Goal: Information Seeking & Learning: Learn about a topic

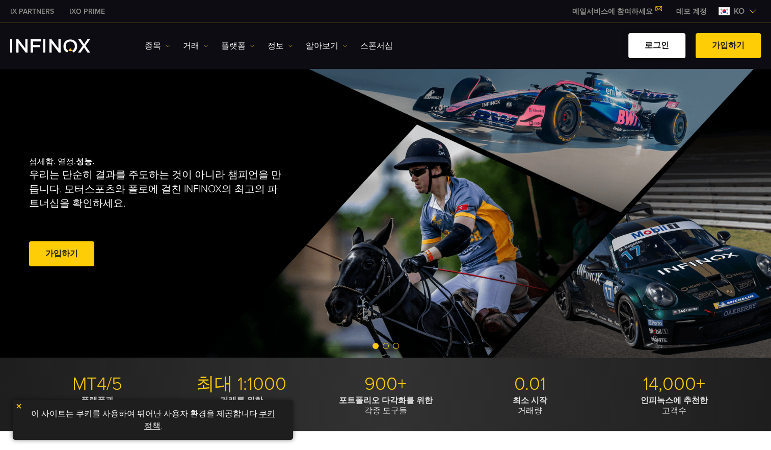
click at [647, 43] on link "로그인" at bounding box center [656, 45] width 57 height 25
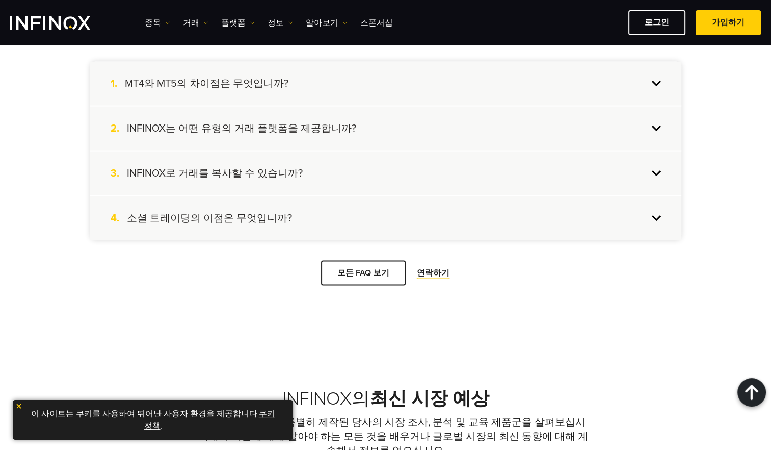
scroll to position [2090, 0]
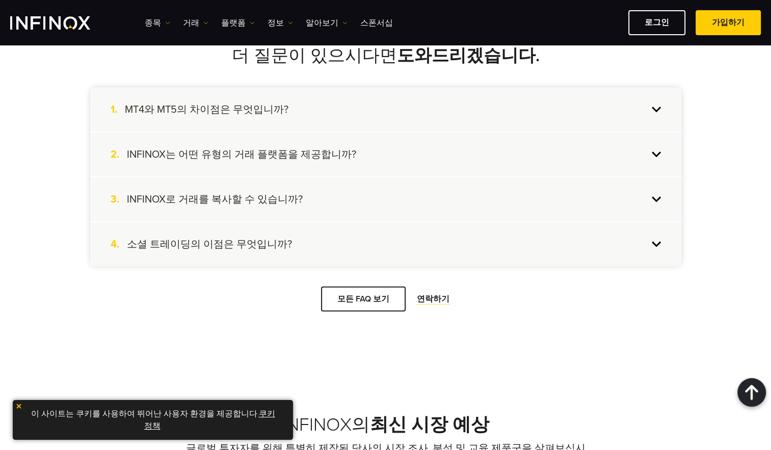
click at [451, 160] on div "2. INFINOX는 어떤 유형의 거래 플랫폼을 제공합니까?" at bounding box center [385, 155] width 591 height 44
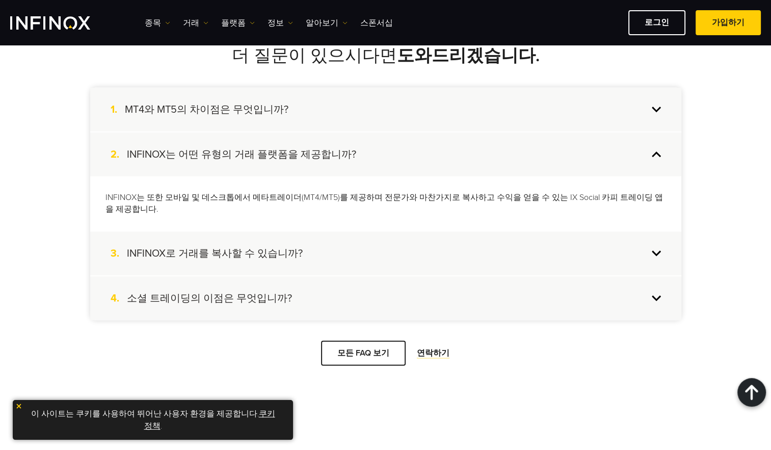
scroll to position [0, 0]
click at [441, 147] on div "2. INFINOX는 어떤 유형의 거래 플랫폼을 제공합니까?" at bounding box center [385, 155] width 591 height 44
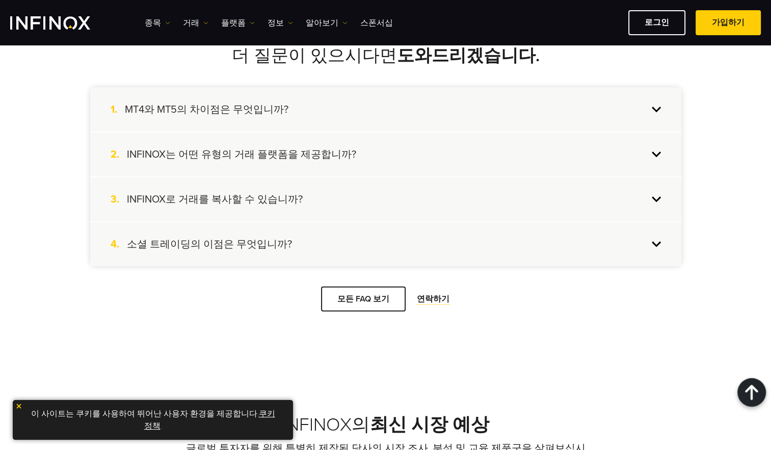
click at [314, 246] on div "4. 소셜 트레이딩의 이점은 무엇입니까?" at bounding box center [385, 244] width 591 height 44
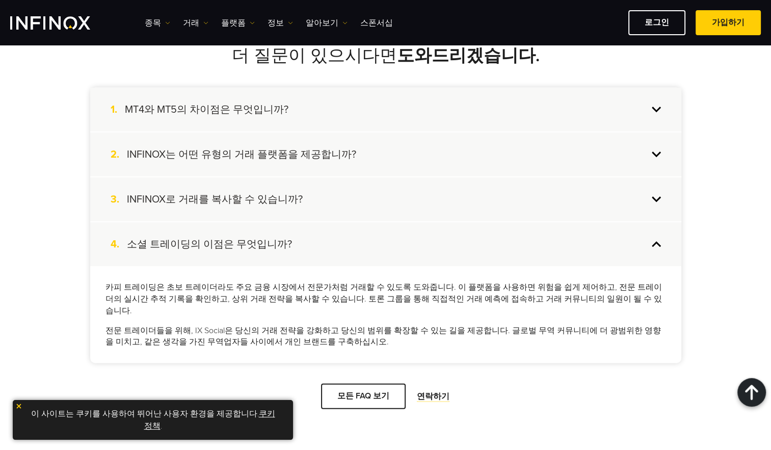
click at [314, 246] on div "4. 소셜 트레이딩의 이점은 무엇입니까?" at bounding box center [385, 244] width 591 height 44
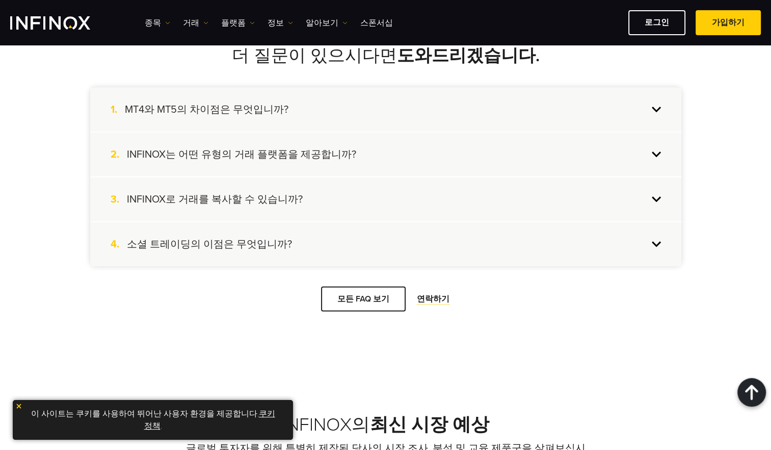
click at [367, 284] on div "더 질문이 있으시다면 도와드리겠습니다. 1. MT4와 MT5의 차이점은 무엇입니까? MT5는 MT4의 향상된 버전으로 더 많은 종목을 거래하고…" at bounding box center [386, 179] width 612 height 266
click at [363, 299] on span at bounding box center [363, 299] width 0 height 0
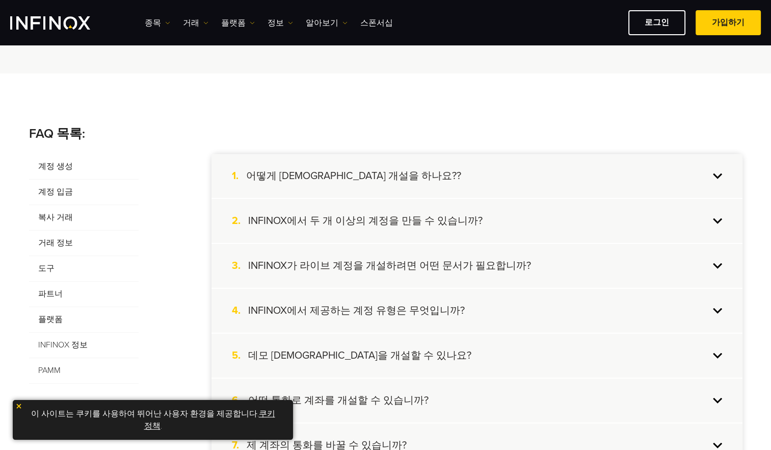
scroll to position [153, 0]
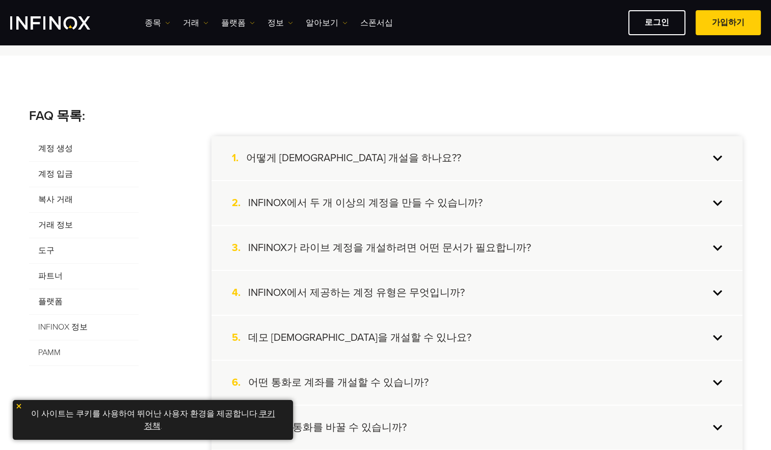
click at [56, 174] on span "계정 입금" at bounding box center [84, 174] width 110 height 25
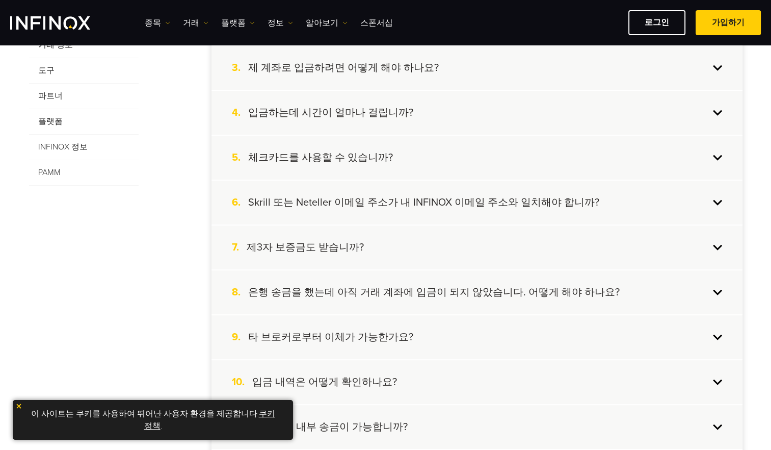
scroll to position [357, 0]
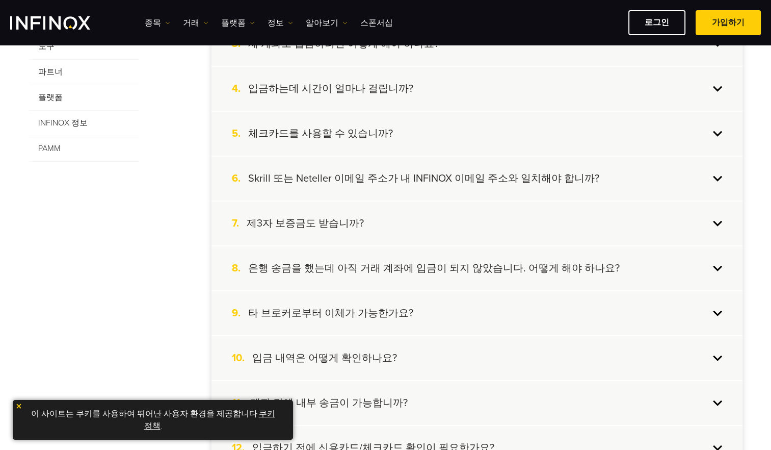
click at [347, 224] on h4 "제3자 보증금도 받습니까?" at bounding box center [305, 223] width 117 height 13
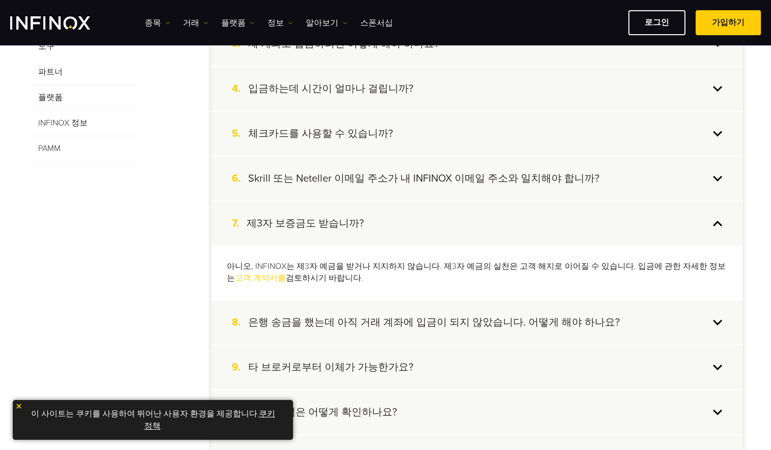
click at [347, 224] on h4 "제3자 보증금도 받습니까?" at bounding box center [305, 223] width 117 height 13
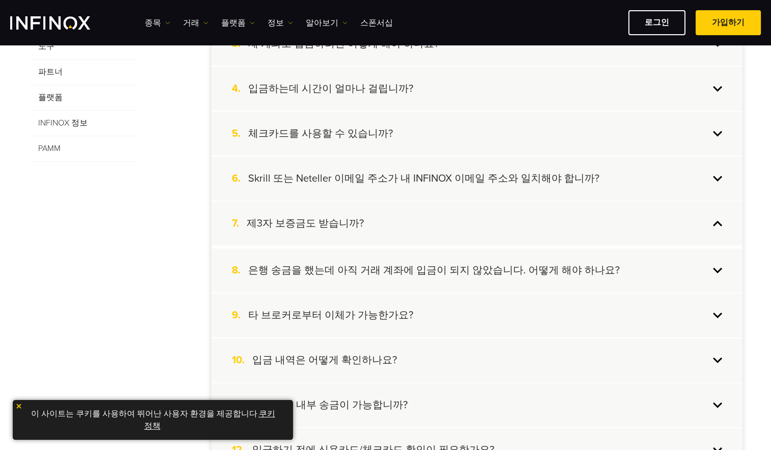
scroll to position [0, 0]
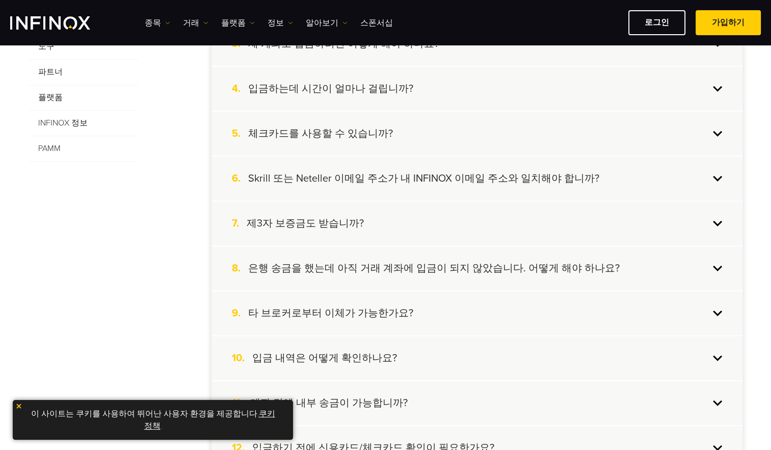
click at [348, 267] on h4 "은행 송금을 했는데 아직 거래 계좌에 입금이 되지 않았습니다. 어떻게 해야 하나요?" at bounding box center [434, 267] width 372 height 13
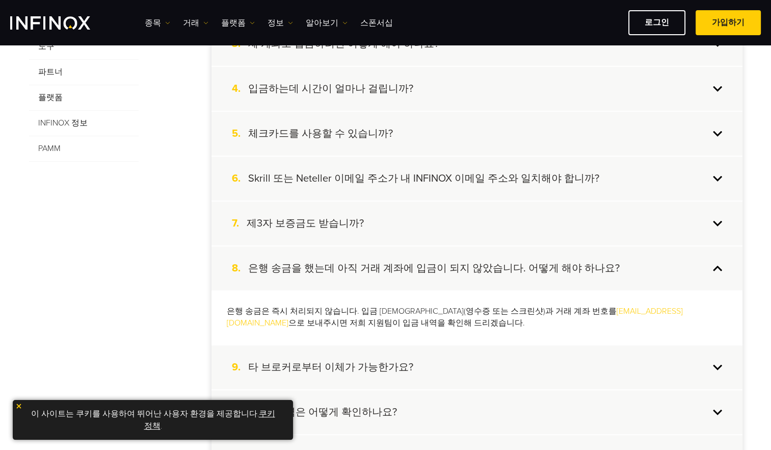
click at [348, 266] on h4 "은행 송금을 했는데 아직 거래 계좌에 입금이 되지 않았습니다. 어떻게 해야 하나요?" at bounding box center [434, 267] width 372 height 13
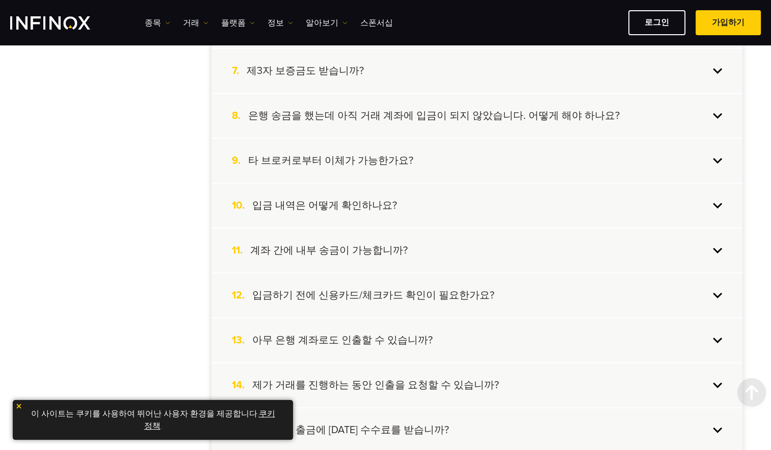
scroll to position [510, 0]
click at [351, 203] on h4 "입금 내역은 어떻게 확인하나요?" at bounding box center [324, 204] width 145 height 13
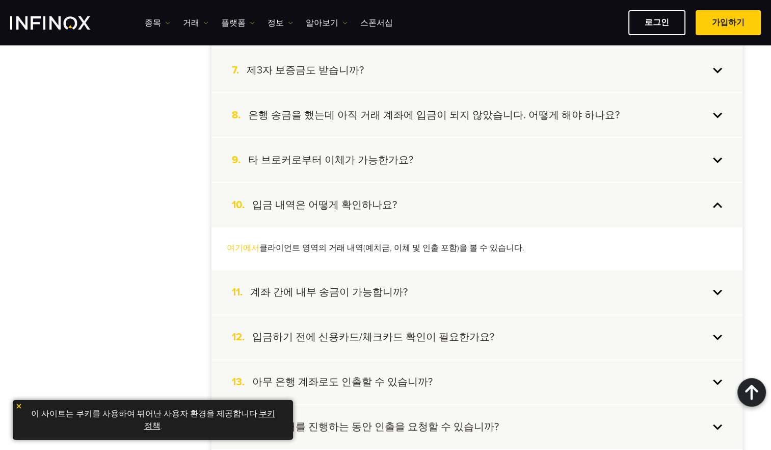
click at [351, 203] on h4 "입금 내역은 어떻게 확인하나요?" at bounding box center [324, 204] width 145 height 13
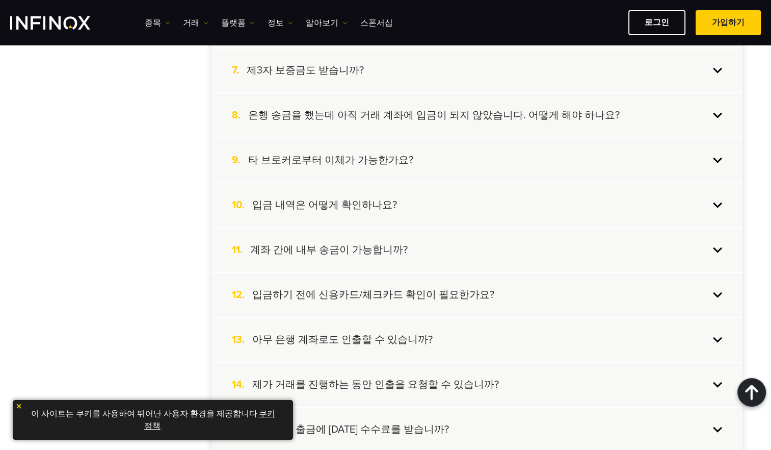
scroll to position [612, 0]
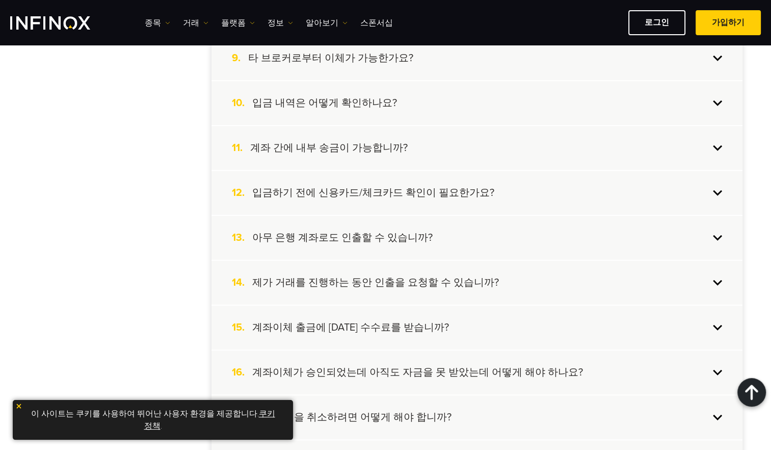
click at [344, 276] on h4 "제가 거래를 진행하는 동안 인출을 요청할 수 있습니까?" at bounding box center [375, 282] width 247 height 13
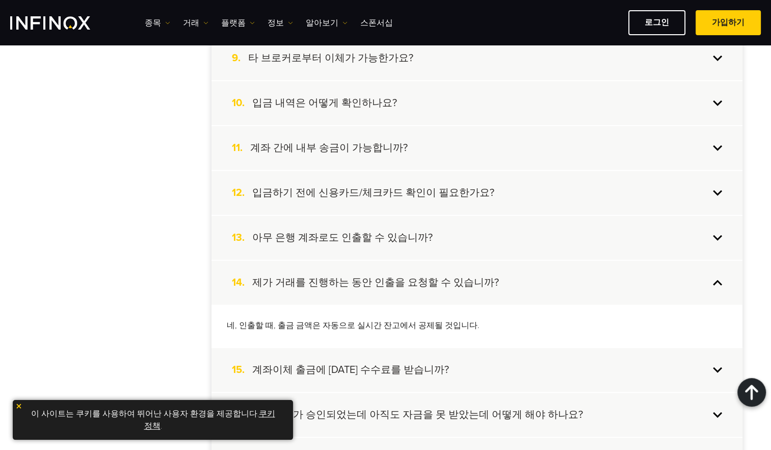
click at [344, 276] on h4 "제가 거래를 진행하는 동안 인출을 요청할 수 있습니까?" at bounding box center [375, 282] width 247 height 13
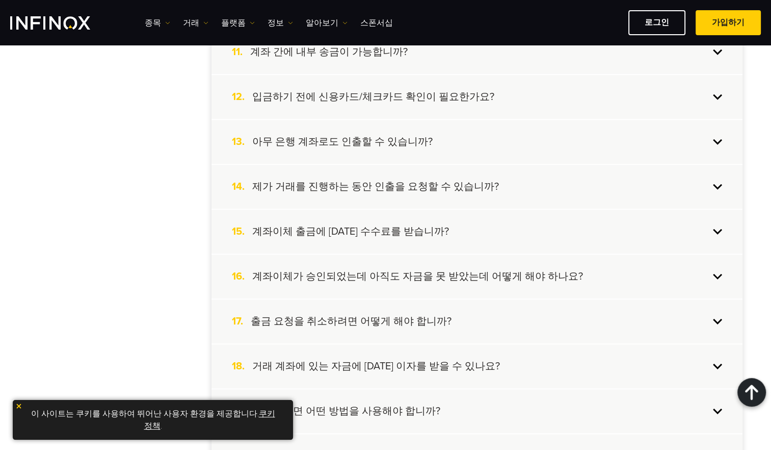
scroll to position [714, 0]
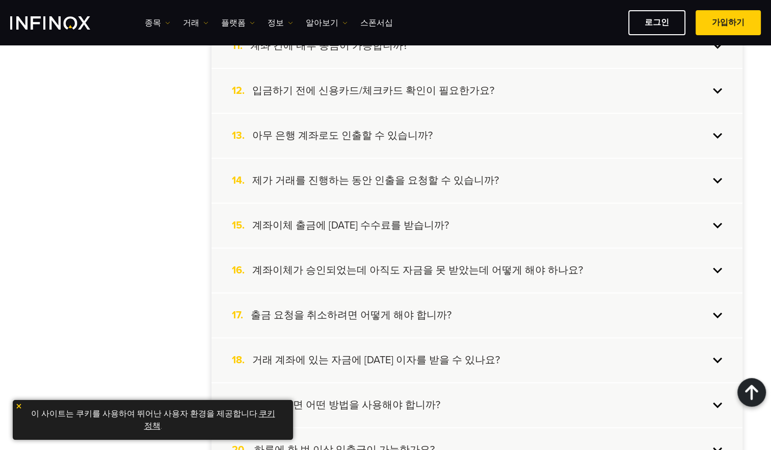
click at [344, 273] on h4 "계좌이체가 승인되었는데 아직도 자금을 못 받았는데 어떻게 해야 하나요?" at bounding box center [417, 270] width 331 height 13
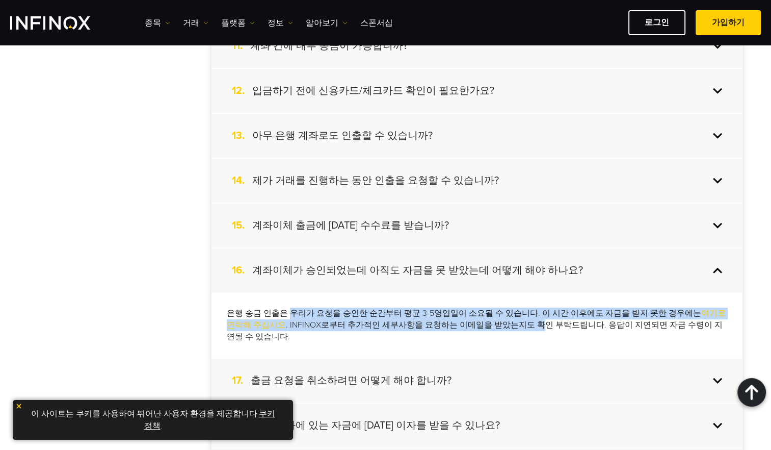
drag, startPoint x: 289, startPoint y: 307, endPoint x: 567, endPoint y: 324, distance: 278.8
click at [567, 324] on p "은행 송금 인출은 우리가 요청을 승인한 순간부터 평균 3-5영업일이 소요될 수 있습니다. 이 시간 이후에도 자금을 받지 못한 경우에는 여기로 …" at bounding box center [477, 324] width 500 height 35
drag, startPoint x: 567, startPoint y: 324, endPoint x: 485, endPoint y: 324, distance: 82.6
click at [485, 324] on p "은행 송금 인출은 우리가 요청을 승인한 순간부터 평균 3-5영업일이 소요될 수 있습니다. 이 시간 이후에도 자금을 받지 못한 경우에는 여기로 …" at bounding box center [477, 324] width 500 height 35
click at [444, 295] on div "은행 송금 인출은 우리가 요청을 승인한 순간부터 평균 3-5영업일이 소요될 수 있습니다. 이 시간 이후에도 자금을 받지 못한 경우에는 여기로 …" at bounding box center [477, 325] width 531 height 66
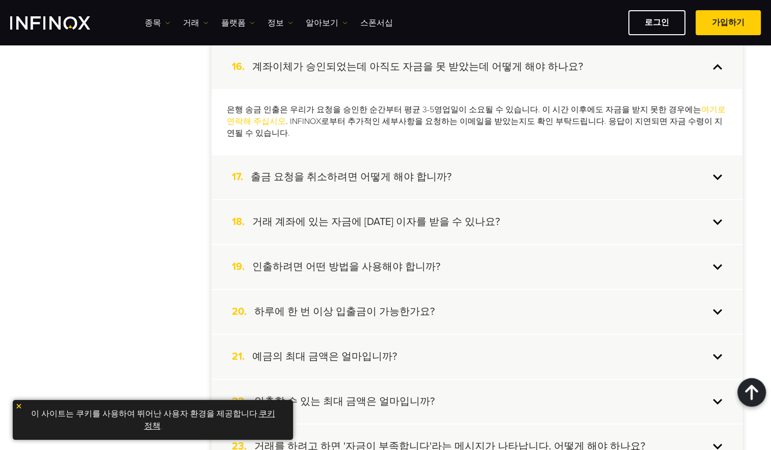
scroll to position [917, 0]
click at [348, 210] on div "18. 거래 계좌에 있는 자금에 대한 이자를 받을 수 있나요?" at bounding box center [477, 221] width 531 height 44
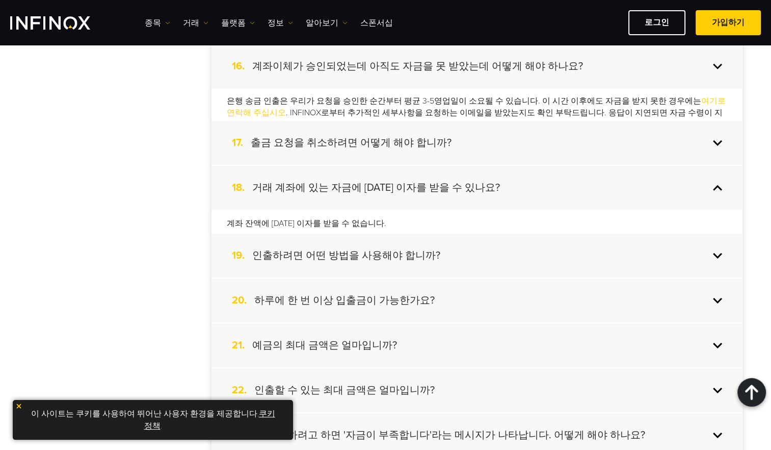
scroll to position [0, 0]
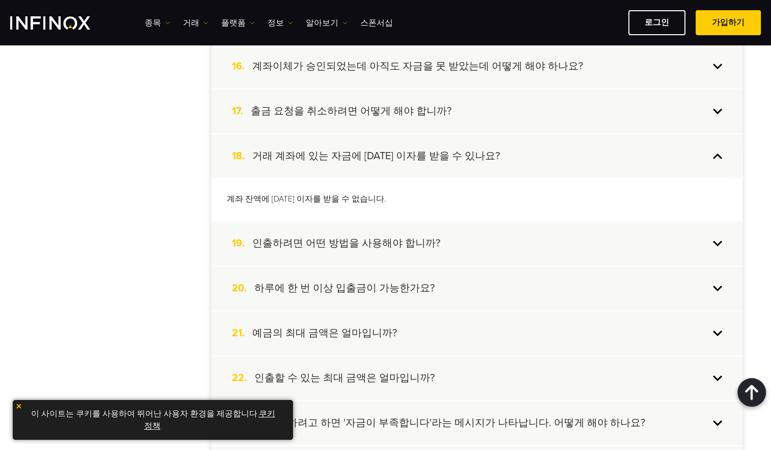
click at [346, 153] on h4 "거래 계좌에 있는 자금에 대한 이자를 받을 수 있나요?" at bounding box center [376, 155] width 248 height 13
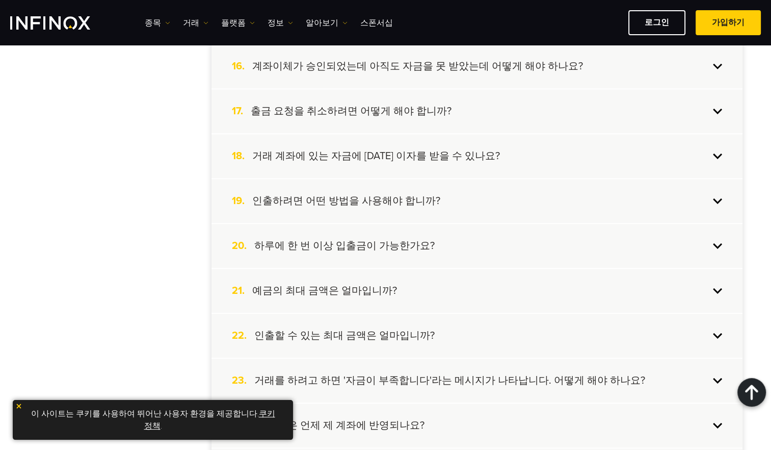
click at [338, 194] on h4 "인출하려면 어떤 방법을 사용해야 합니까?" at bounding box center [346, 200] width 188 height 13
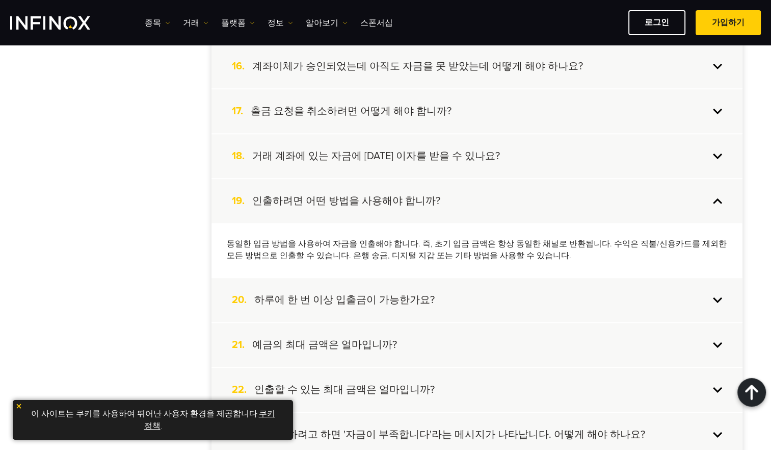
click at [338, 194] on h4 "인출하려면 어떤 방법을 사용해야 합니까?" at bounding box center [346, 200] width 188 height 13
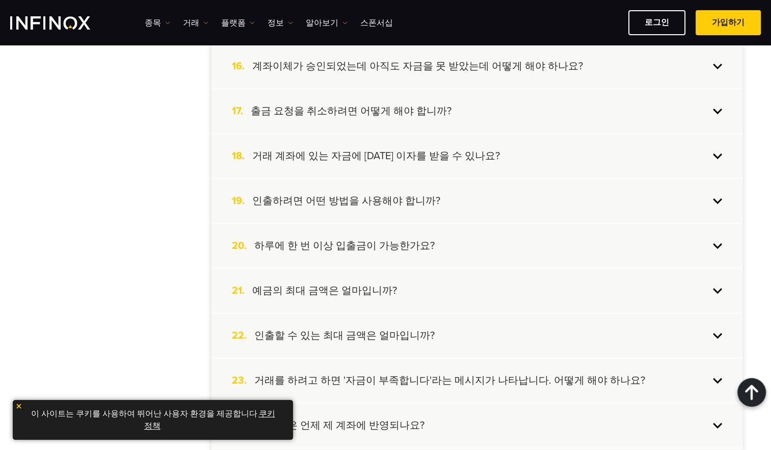
click at [338, 194] on h4 "인출하려면 어떤 방법을 사용해야 합니까?" at bounding box center [346, 200] width 188 height 13
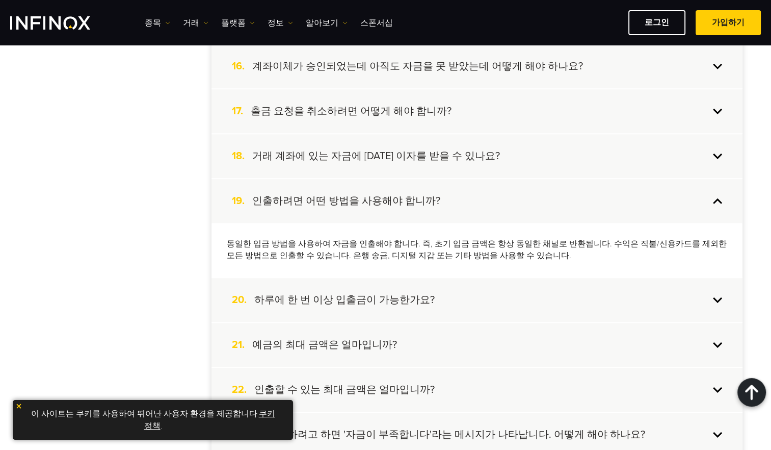
click at [338, 194] on h4 "인출하려면 어떤 방법을 사용해야 합니까?" at bounding box center [346, 200] width 188 height 13
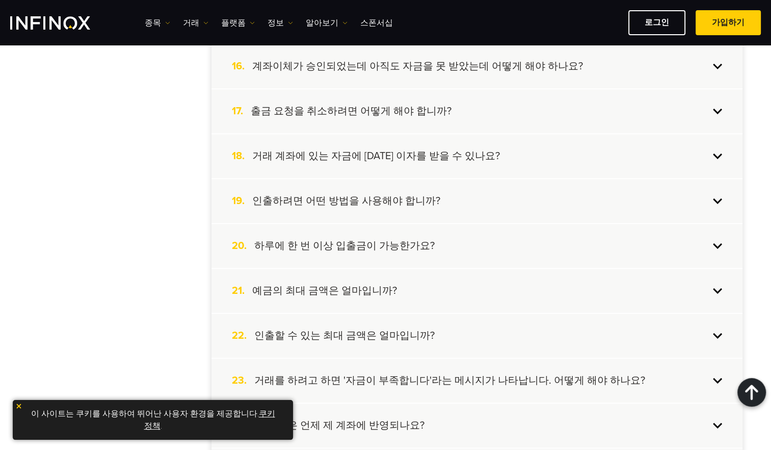
click at [355, 248] on h4 "하루에 한 번 이상 입출금이 가능한가요?" at bounding box center [344, 245] width 180 height 13
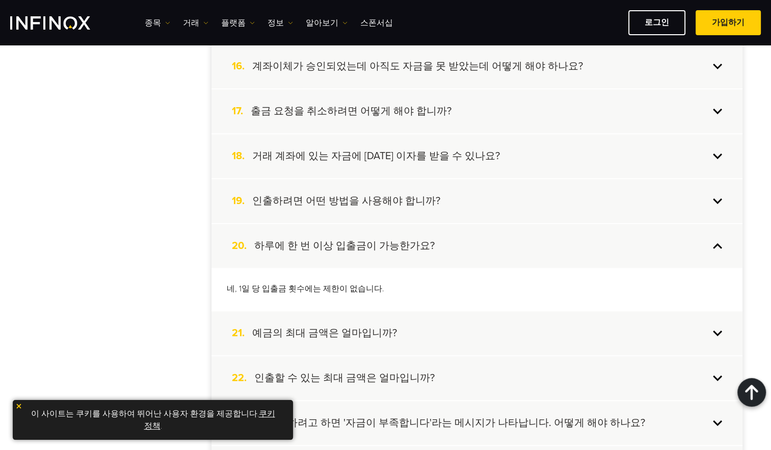
click at [355, 247] on h4 "하루에 한 번 이상 입출금이 가능한가요?" at bounding box center [344, 245] width 180 height 13
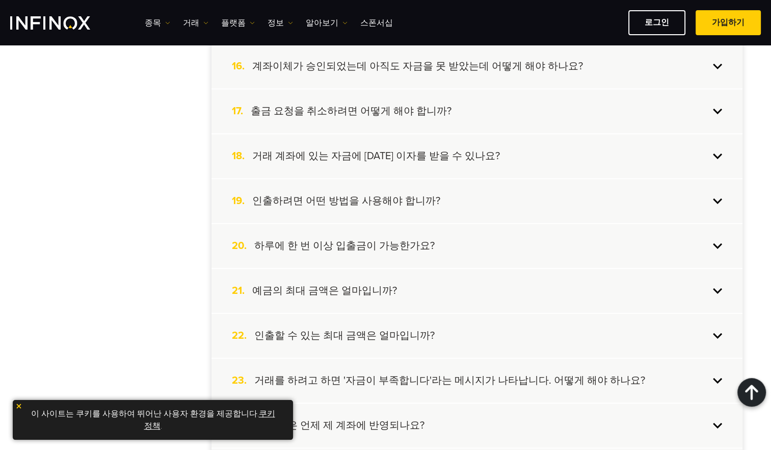
click at [355, 247] on h4 "하루에 한 번 이상 입출금이 가능한가요?" at bounding box center [344, 245] width 180 height 13
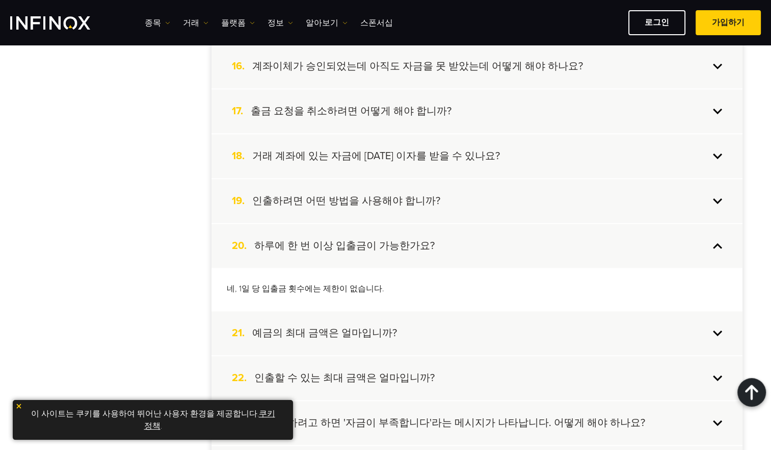
click at [355, 247] on h4 "하루에 한 번 이상 입출금이 가능한가요?" at bounding box center [344, 245] width 180 height 13
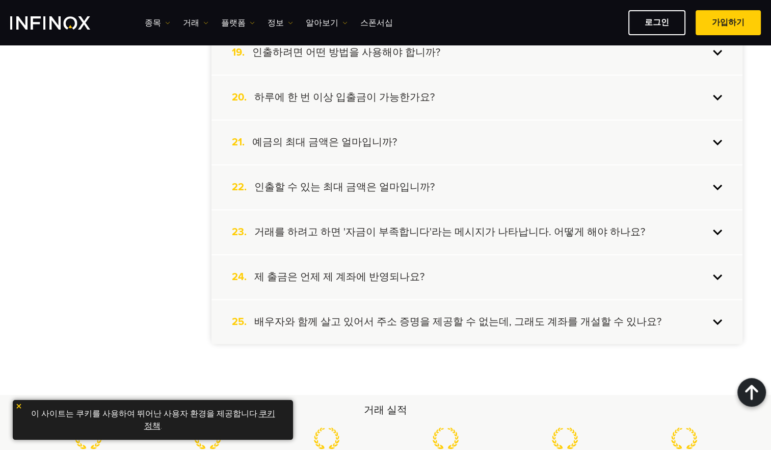
scroll to position [1070, 0]
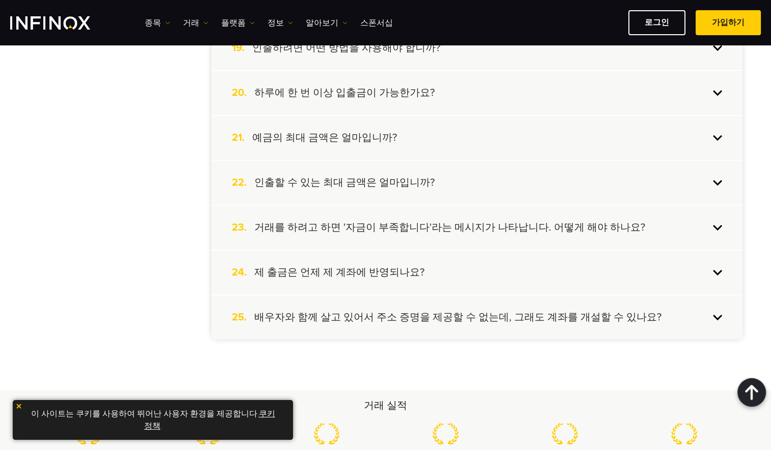
click at [341, 176] on h4 "인출할 수 있는 최대 금액은 얼마입니까?" at bounding box center [344, 182] width 180 height 13
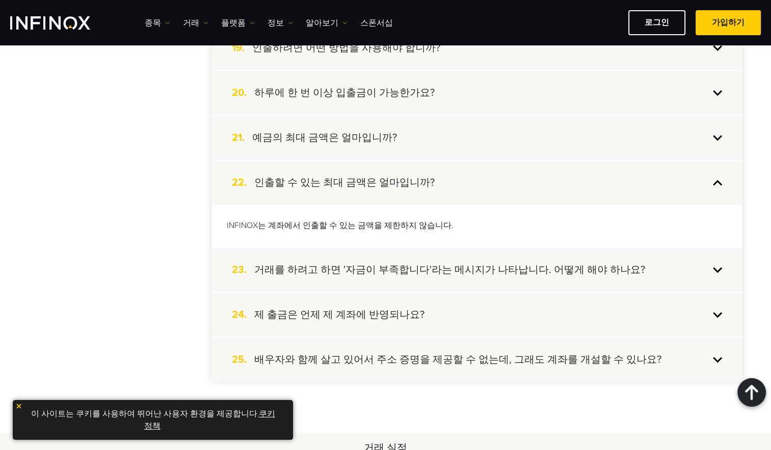
click at [376, 297] on div "24. 제 출금은 언제 제 계좌에 반영되나요?" at bounding box center [477, 315] width 531 height 44
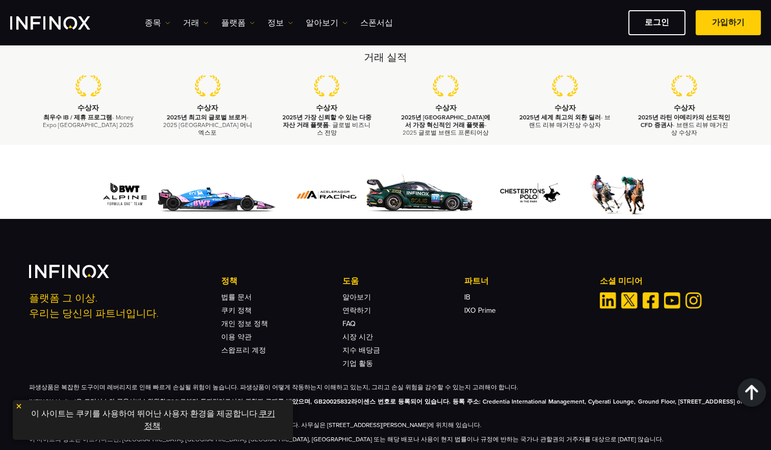
scroll to position [1478, 0]
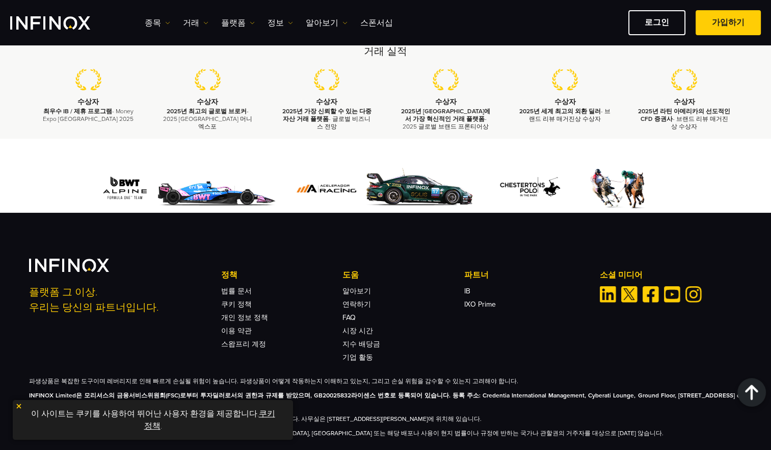
click at [451, 74] on img at bounding box center [446, 79] width 26 height 21
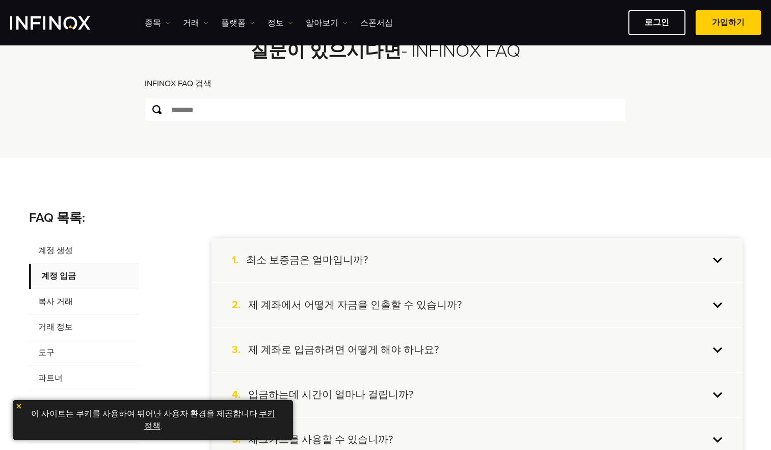
scroll to position [204, 0]
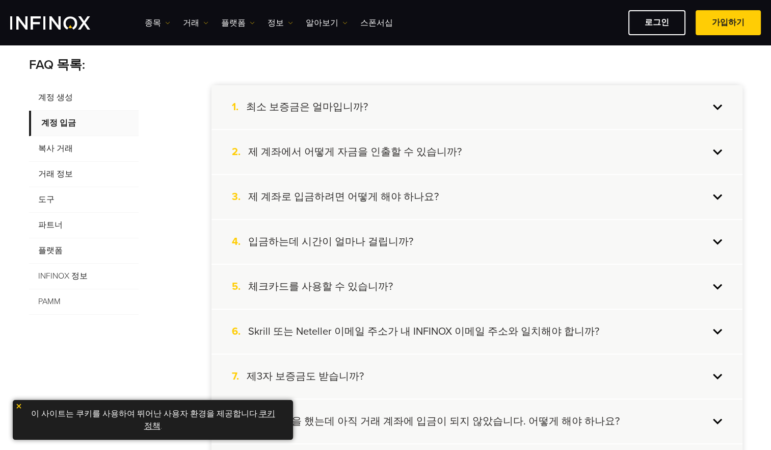
click at [54, 145] on span "복사 거래" at bounding box center [84, 148] width 110 height 25
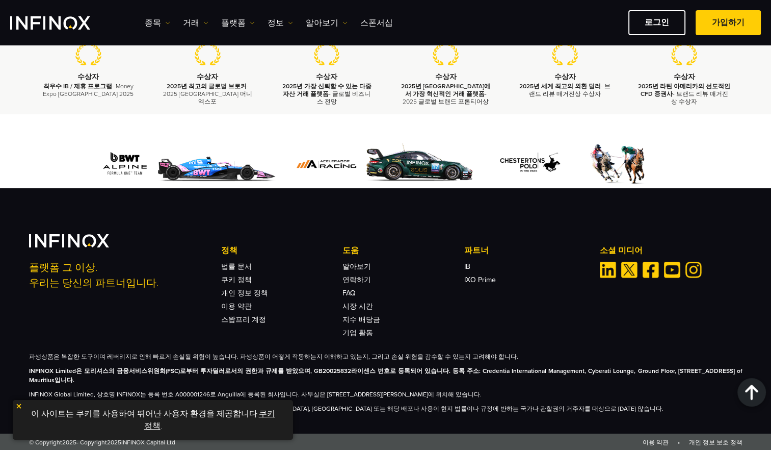
scroll to position [240, 0]
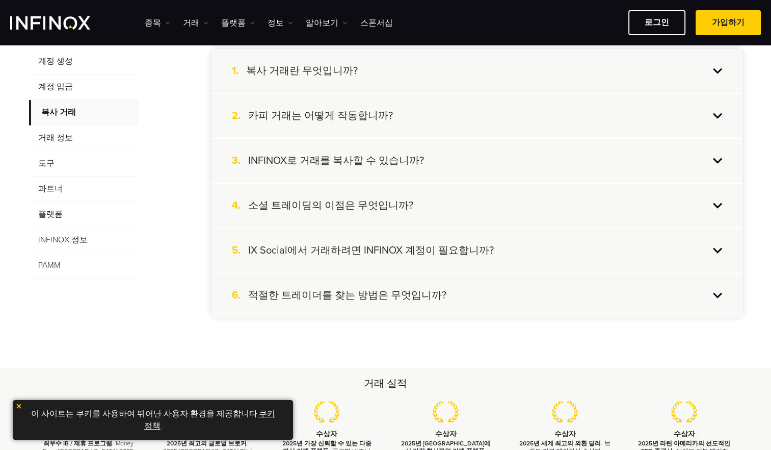
click at [57, 134] on span "거래 정보" at bounding box center [84, 137] width 110 height 25
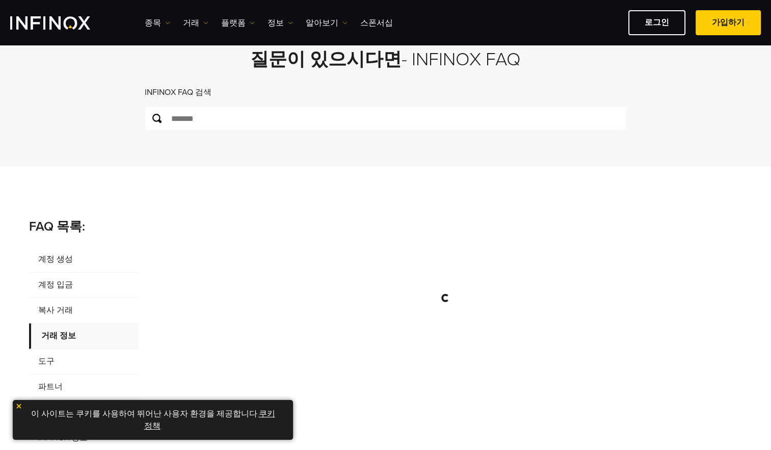
scroll to position [0, 0]
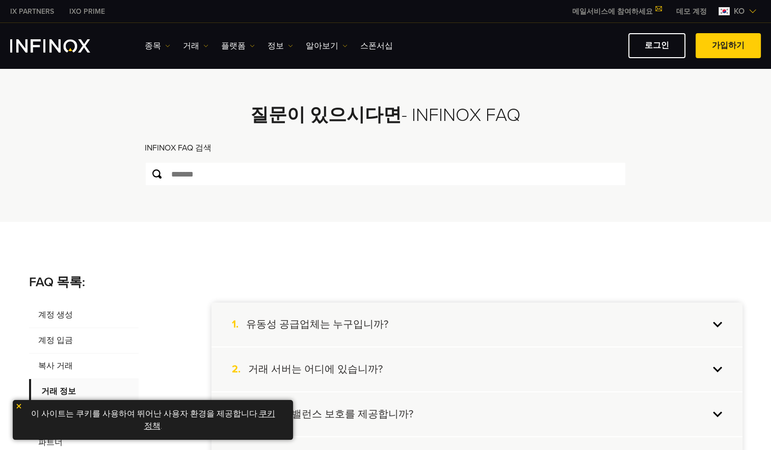
click at [59, 39] on img "INFINOX Logo" at bounding box center [50, 45] width 80 height 13
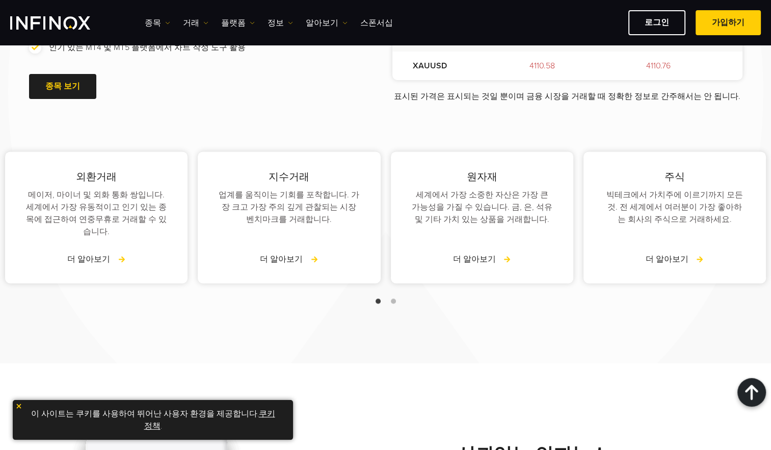
scroll to position [1682, 0]
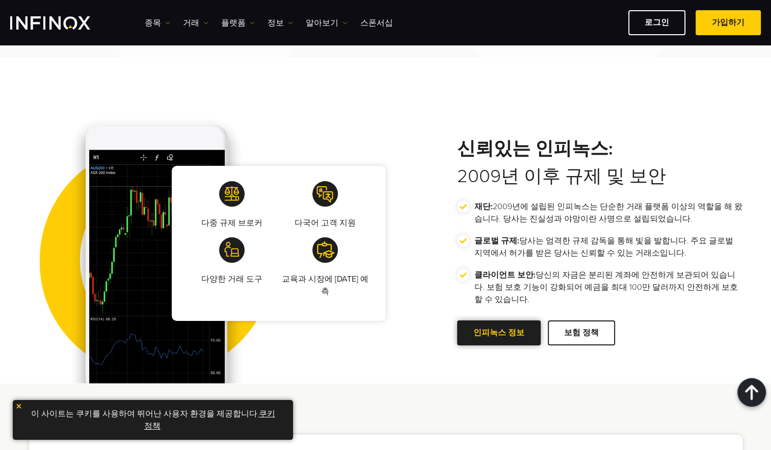
click at [502, 331] on link "인피녹스 정보" at bounding box center [499, 332] width 84 height 25
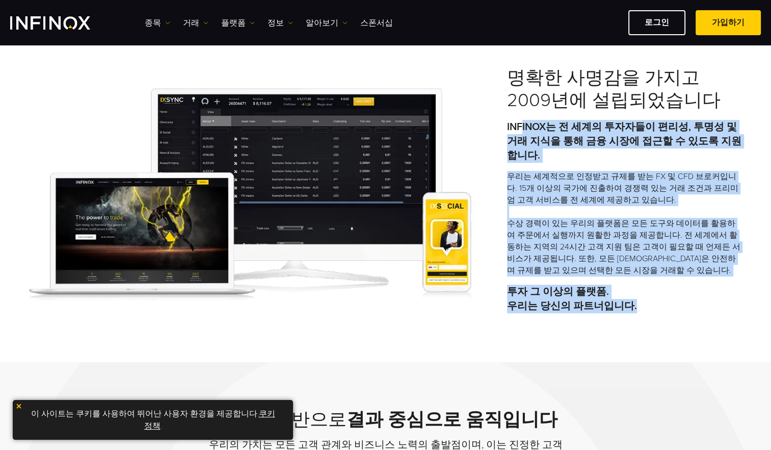
drag, startPoint x: 522, startPoint y: 125, endPoint x: 653, endPoint y: 323, distance: 237.5
click at [653, 321] on div "명확한 사명감을 가지고 2009년에 설립되었습니다 INFINOX는 전 세계의 투자자들이 편리성, 투명성 및 거래 지식을 통해 금융 시장에 접근…" at bounding box center [385, 190] width 771 height 341
drag, startPoint x: 653, startPoint y: 323, endPoint x: 618, endPoint y: 348, distance: 43.3
click at [632, 346] on div "명확한 사명감을 가지고 2009년에 설립되었습니다 INFINOX는 전 세계의 투자자들이 편리성, 투명성 및 거래 지식을 통해 금융 시장에 접근…" at bounding box center [385, 190] width 771 height 341
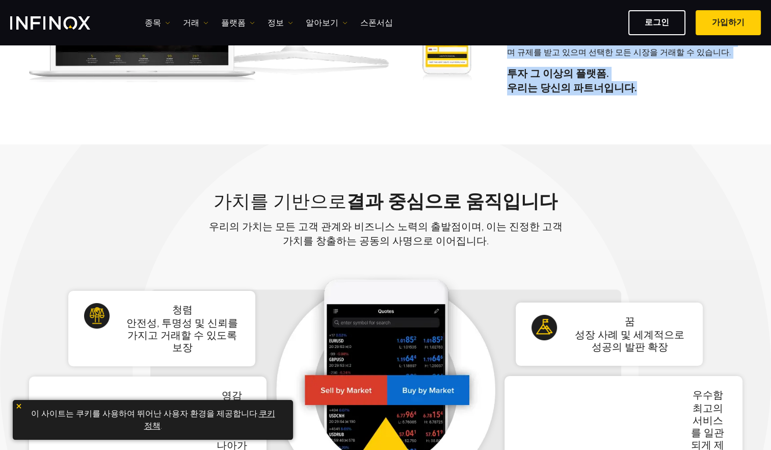
scroll to position [561, 0]
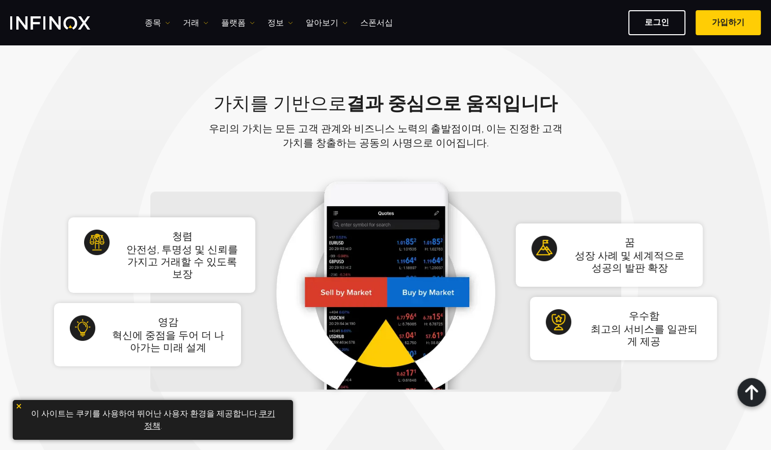
click at [333, 87] on div "가치를 기반으로 결과 중심으로 움직입니다 우리의 가치는 모든 고객 관계와 비즈니스 노력의 출발점이며, 이는 진정한 고객 가치를 창출하는 공동의…" at bounding box center [385, 256] width 771 height 420
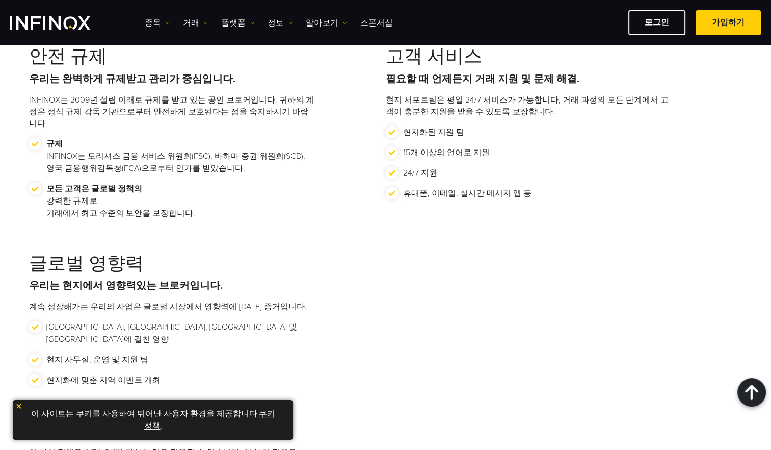
scroll to position [1376, 0]
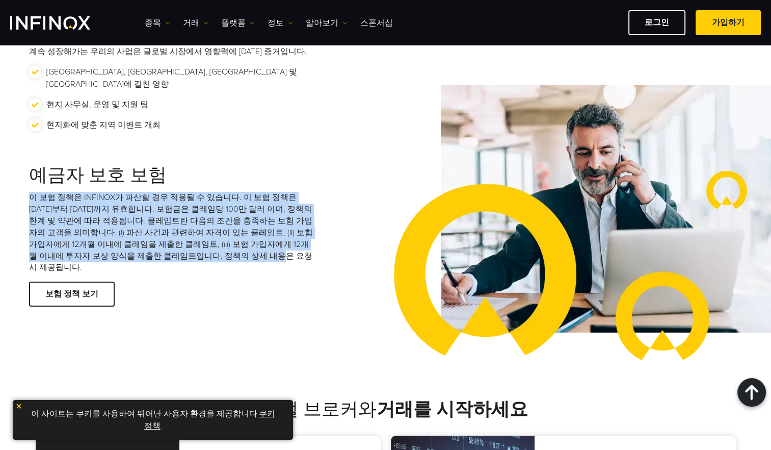
drag, startPoint x: 61, startPoint y: 191, endPoint x: 295, endPoint y: 249, distance: 241.7
click at [295, 249] on div "INFINOX의 약속을 알아보세요 최고의 고객 서비스 및 다양한 안전 기준으 세계적으로 인정받고 규제를 받는 FX 및 CFD 브로커로서 약속드…" at bounding box center [386, 4] width 734 height 612
click at [201, 215] on p "이 보험 정책은 INFINOX가 파산할 경우 적용될 수 있습니다. 이 보험 정책은 2024년 6월 1일부터 2026년 5월 31일까지 유효합니…" at bounding box center [171, 233] width 285 height 82
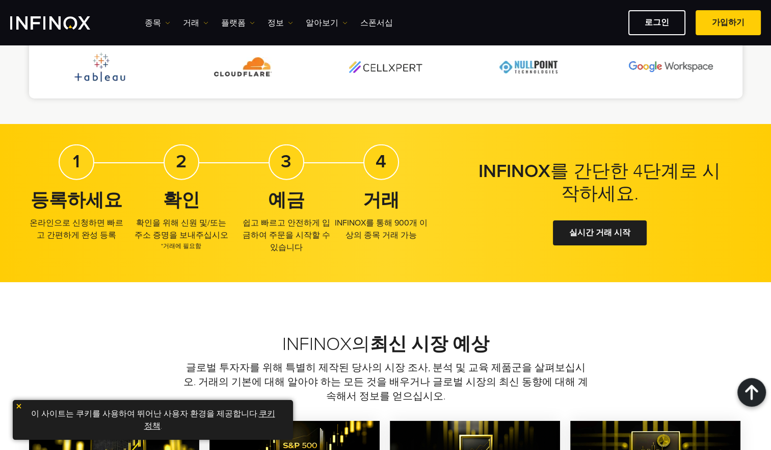
scroll to position [2497, 0]
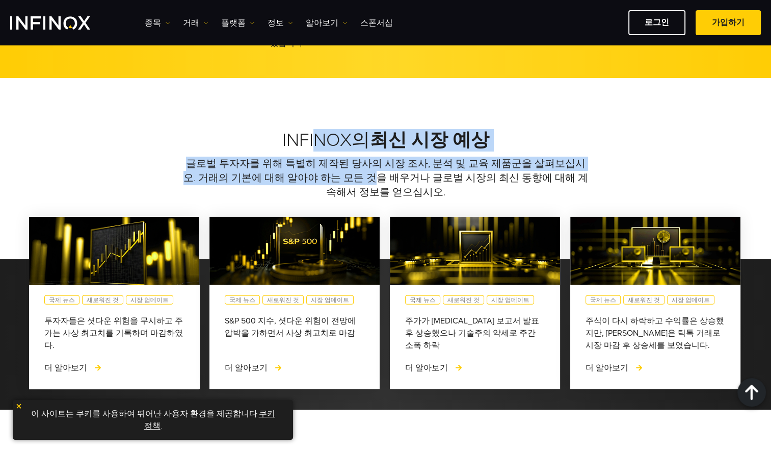
drag, startPoint x: 316, startPoint y: 127, endPoint x: 473, endPoint y: 177, distance: 165.1
click at [441, 177] on div "INFINOX의 최신 시장 예상 글로벌 투자자를 위해 특별히 제작된 당사의 시장 조사, 분석 및 교육 제품군을 살펴보십시오. 거래의 기본에 대…" at bounding box center [386, 164] width 734 height 70
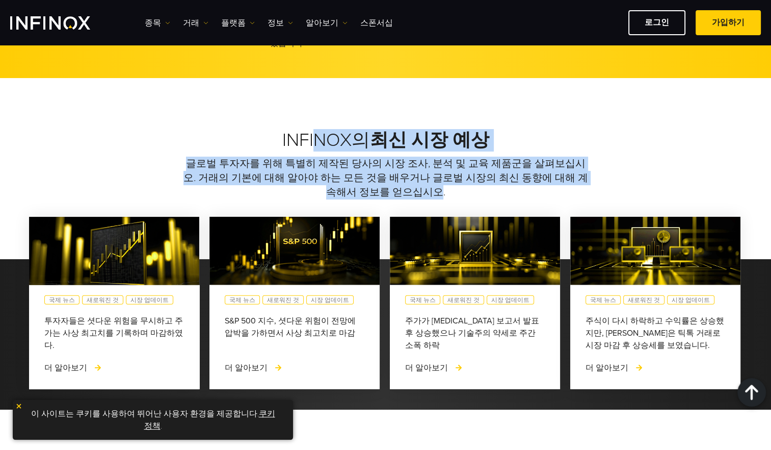
click at [643, 133] on h2 "INFINOX의 최신 시장 예상" at bounding box center [386, 140] width 714 height 22
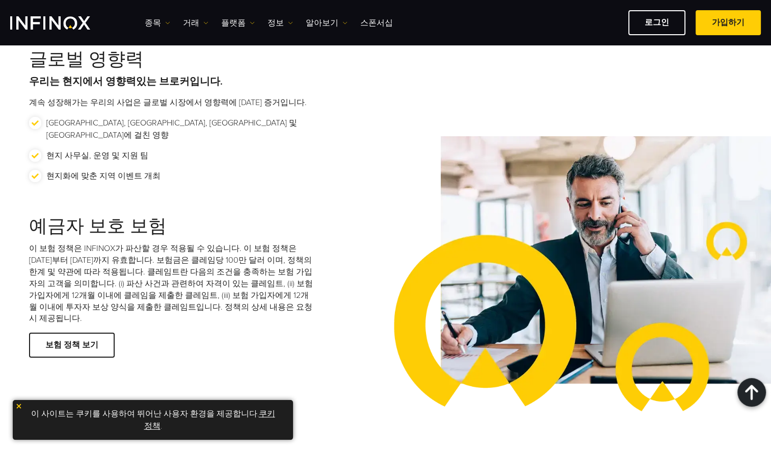
scroll to position [1580, 0]
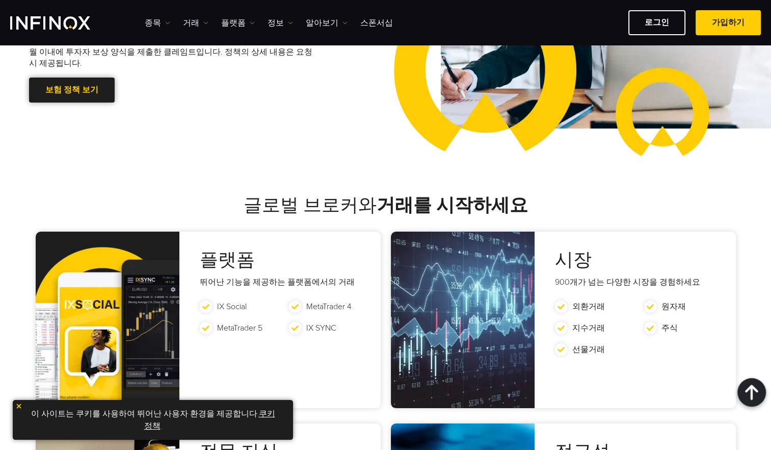
click at [72, 90] on div at bounding box center [72, 90] width 0 height 0
